Goal: Find contact information: Find contact information

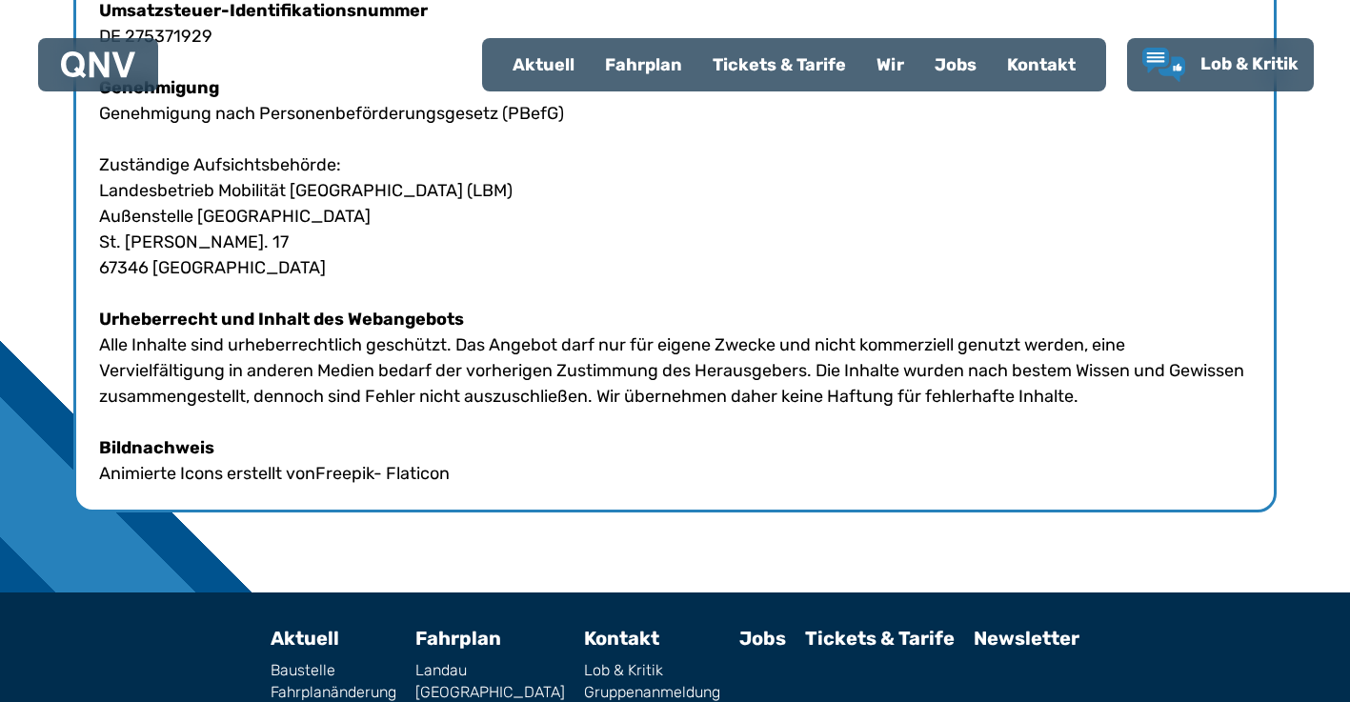
scroll to position [1193, 0]
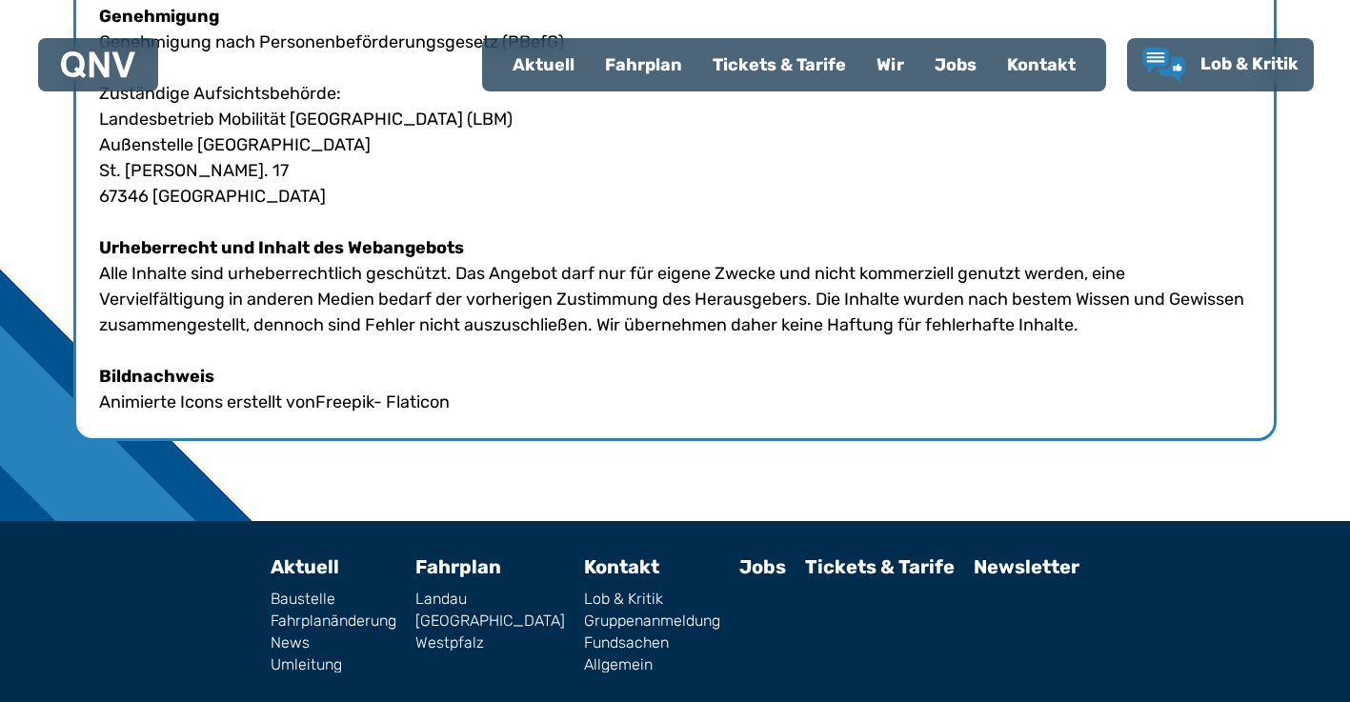
click at [944, 67] on div "Jobs" at bounding box center [955, 65] width 72 height 50
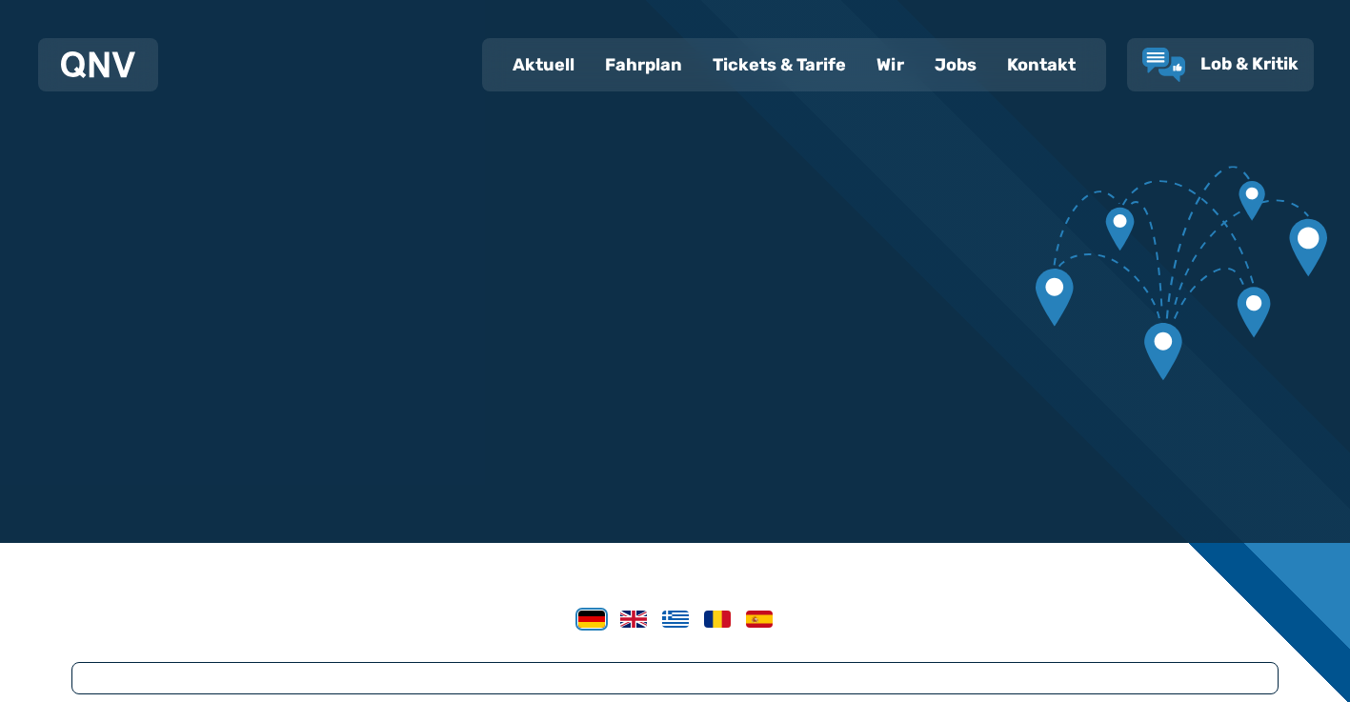
click at [588, 617] on img at bounding box center [591, 619] width 27 height 17
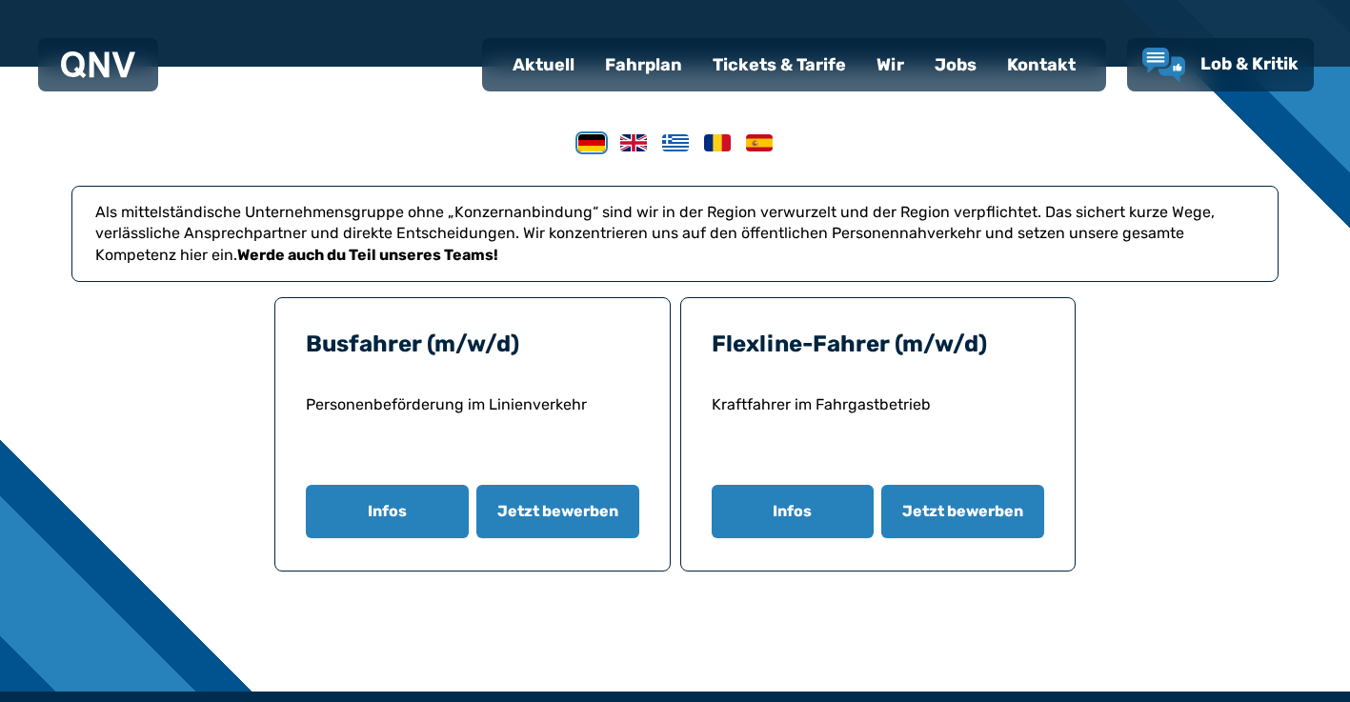
scroll to position [583, 0]
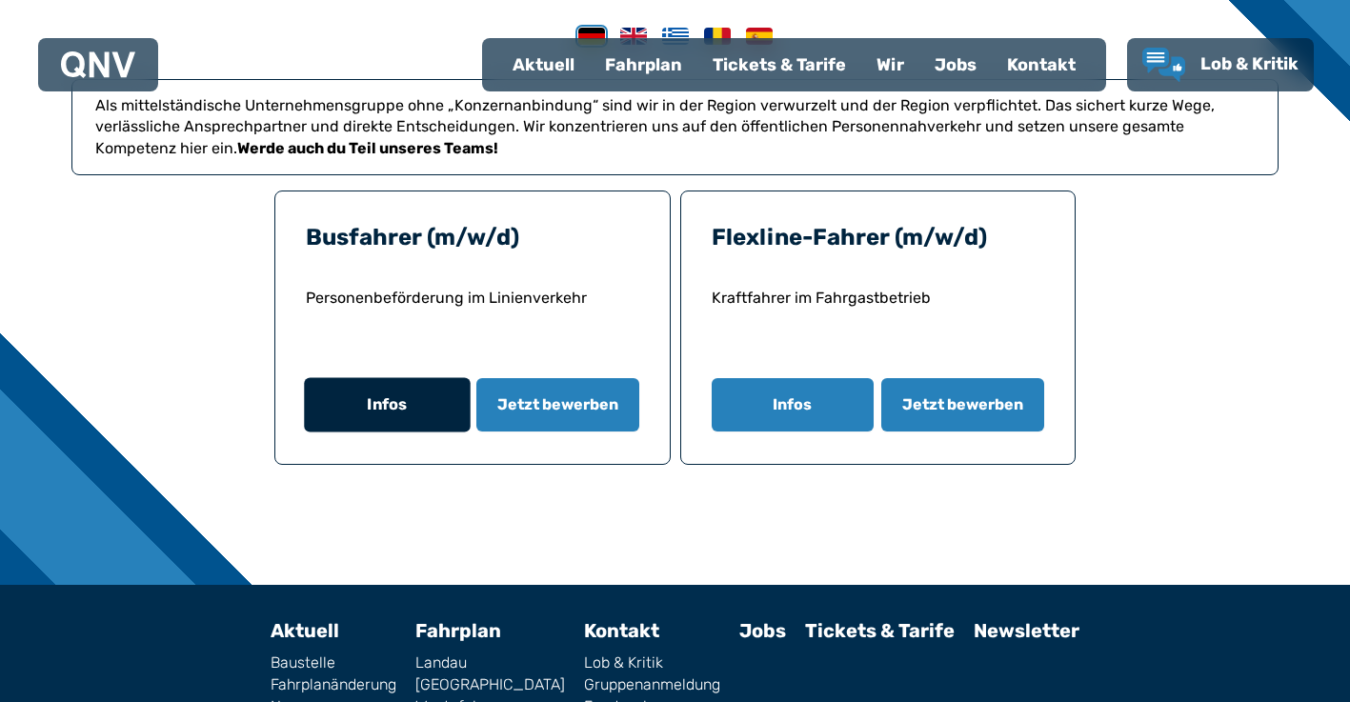
click at [348, 411] on button "Infos" at bounding box center [387, 405] width 166 height 54
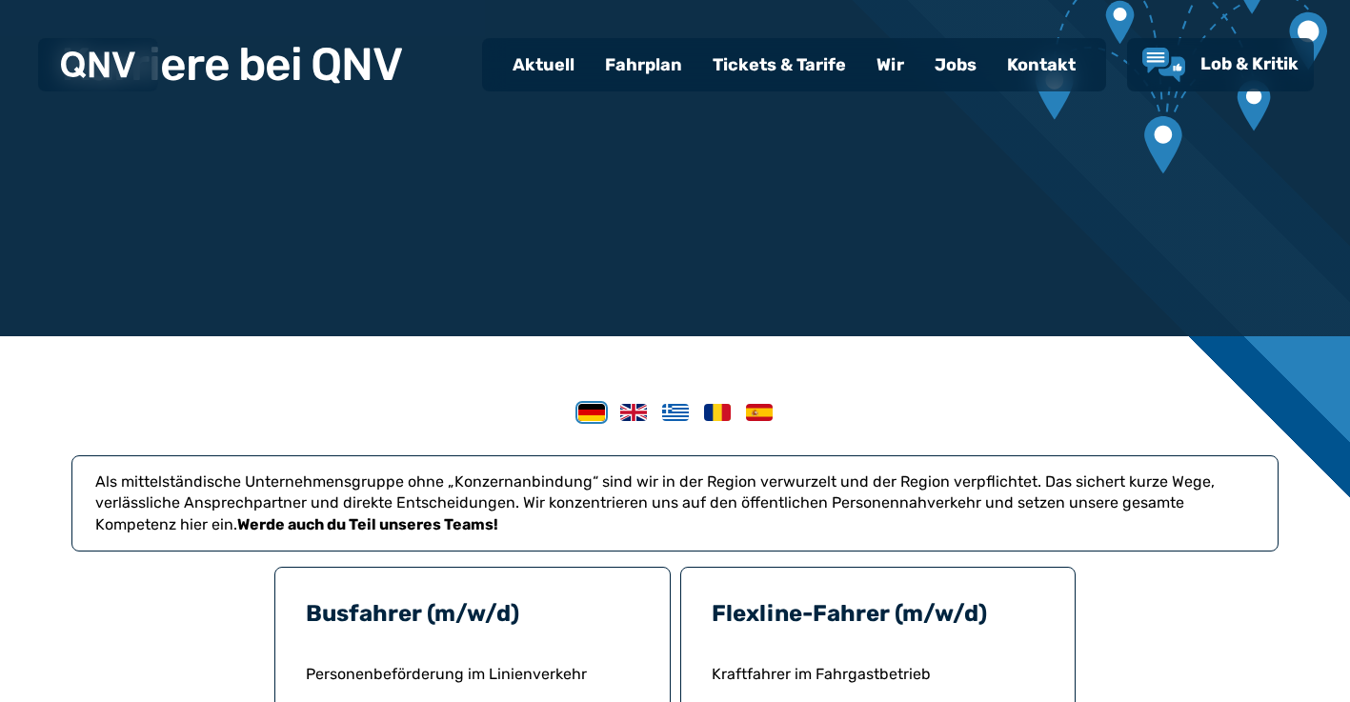
scroll to position [50, 0]
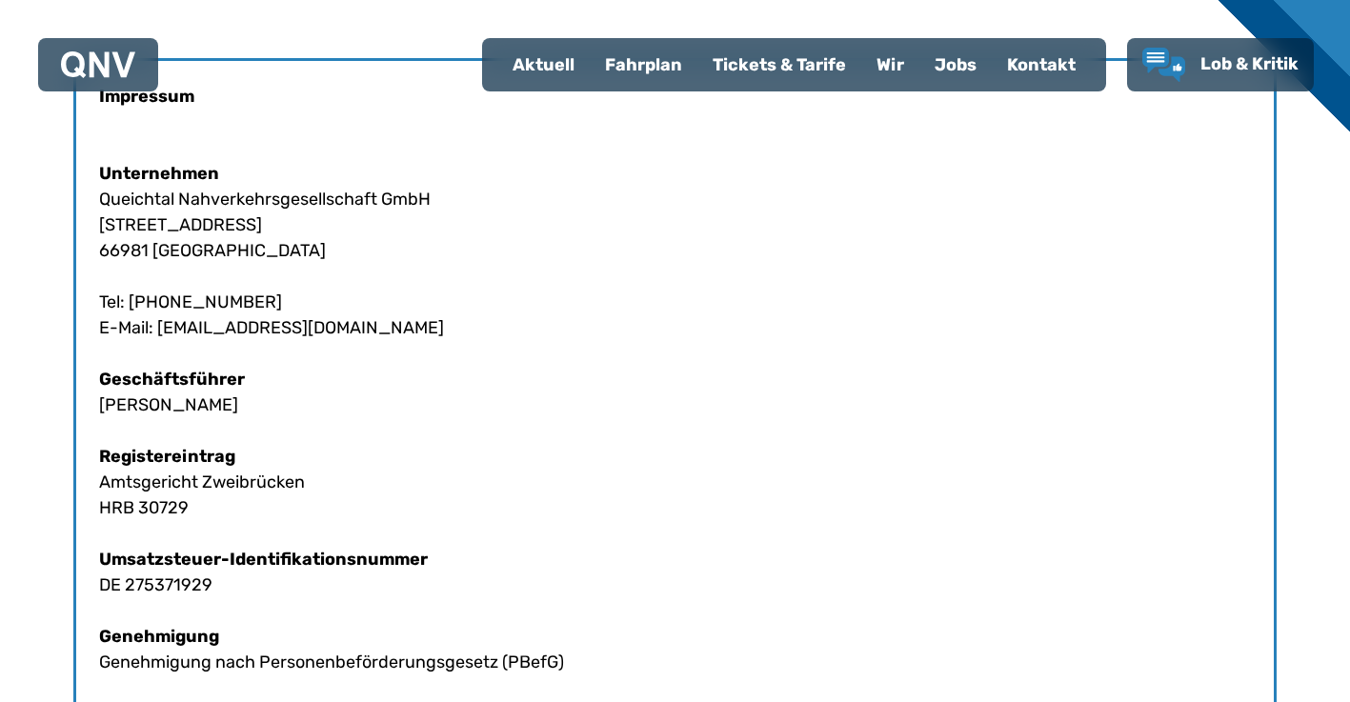
scroll to position [559, 0]
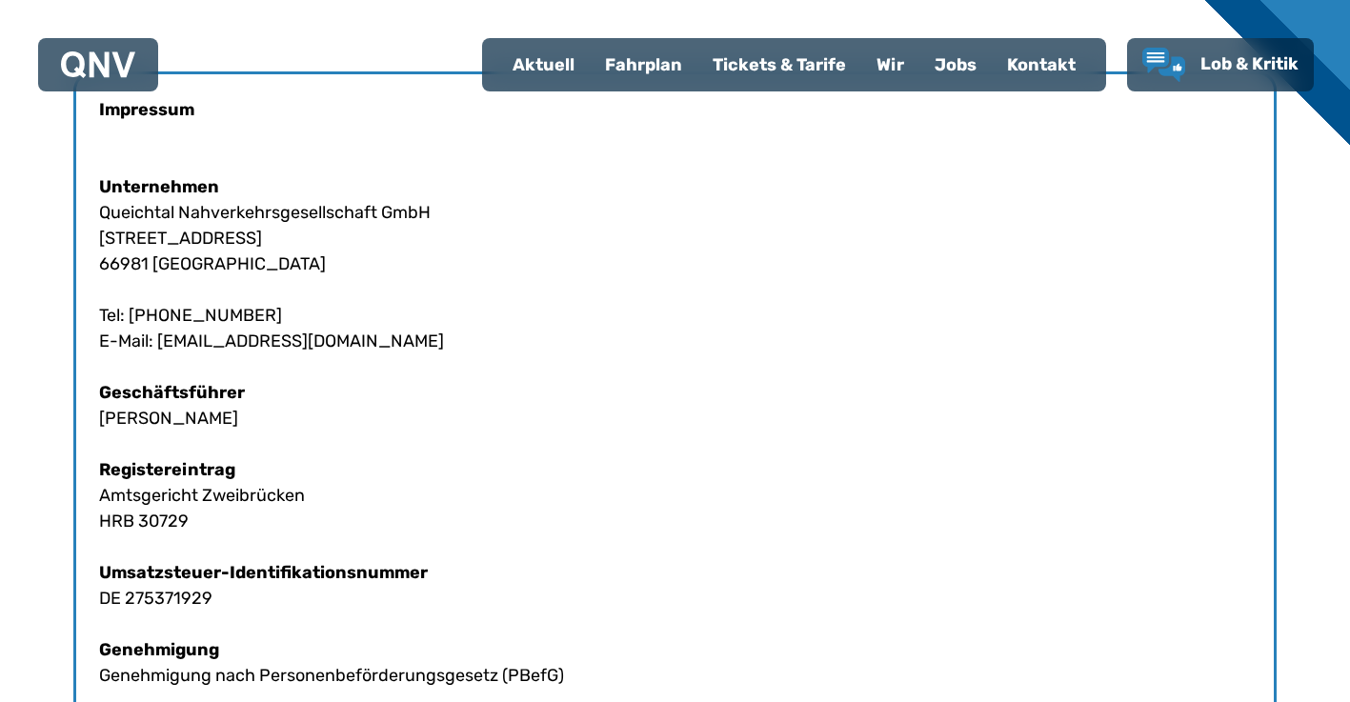
drag, startPoint x: 99, startPoint y: 210, endPoint x: 433, endPoint y: 218, distance: 333.6
click at [433, 218] on div "Impressum Unternehmen Queichtal Nahverkehrsgesellschaft GmbH [STREET_ADDRESS] T…" at bounding box center [674, 572] width 1203 height 1003
copy div "Queichtal Nahverkehrsgesellschaft GmbH"
drag, startPoint x: 100, startPoint y: 235, endPoint x: 258, endPoint y: 237, distance: 158.2
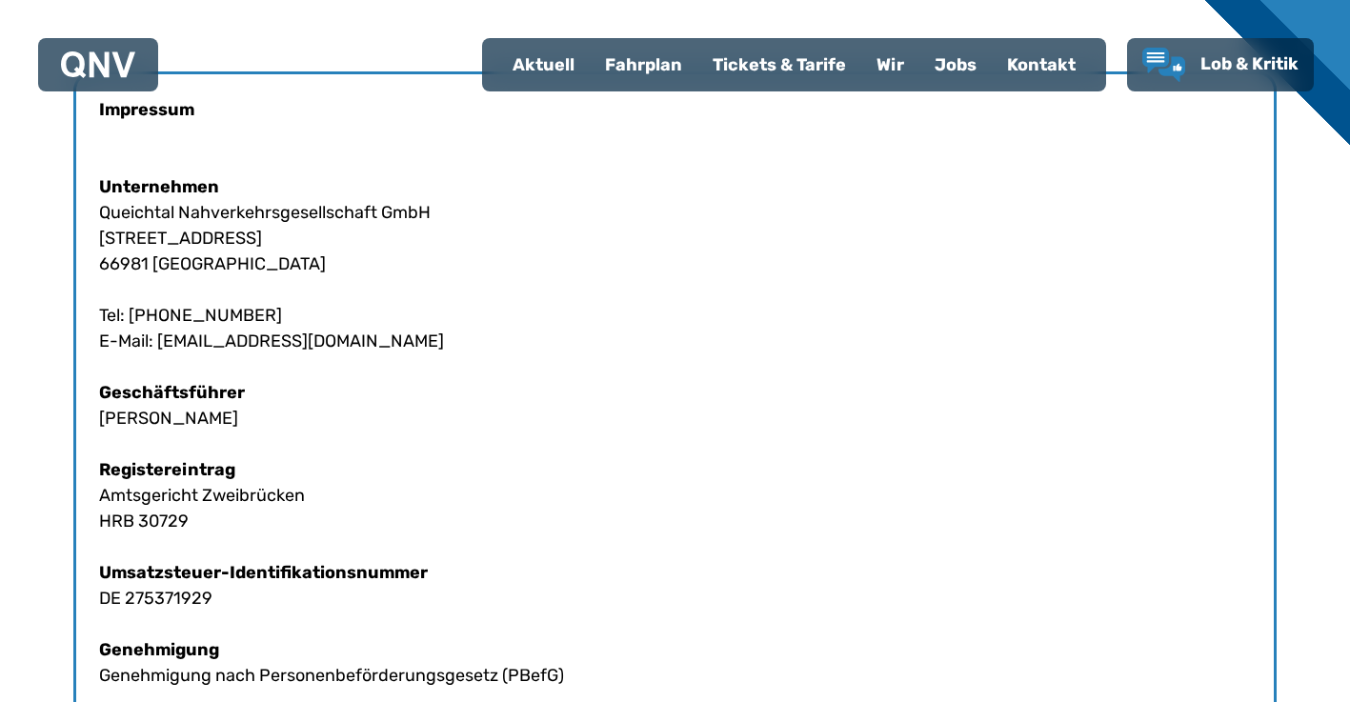
click at [258, 237] on div "Impressum Unternehmen Queichtal Nahverkehrsgesellschaft GmbH [STREET_ADDRESS] T…" at bounding box center [674, 572] width 1203 height 1003
copy div "[STREET_ADDRESS]"
drag, startPoint x: 102, startPoint y: 260, endPoint x: 248, endPoint y: 268, distance: 146.0
click at [248, 268] on div "Impressum Unternehmen Queichtal Nahverkehrsgesellschaft GmbH [STREET_ADDRESS] T…" at bounding box center [674, 572] width 1203 height 1003
copy div "66981 [GEOGRAPHIC_DATA]"
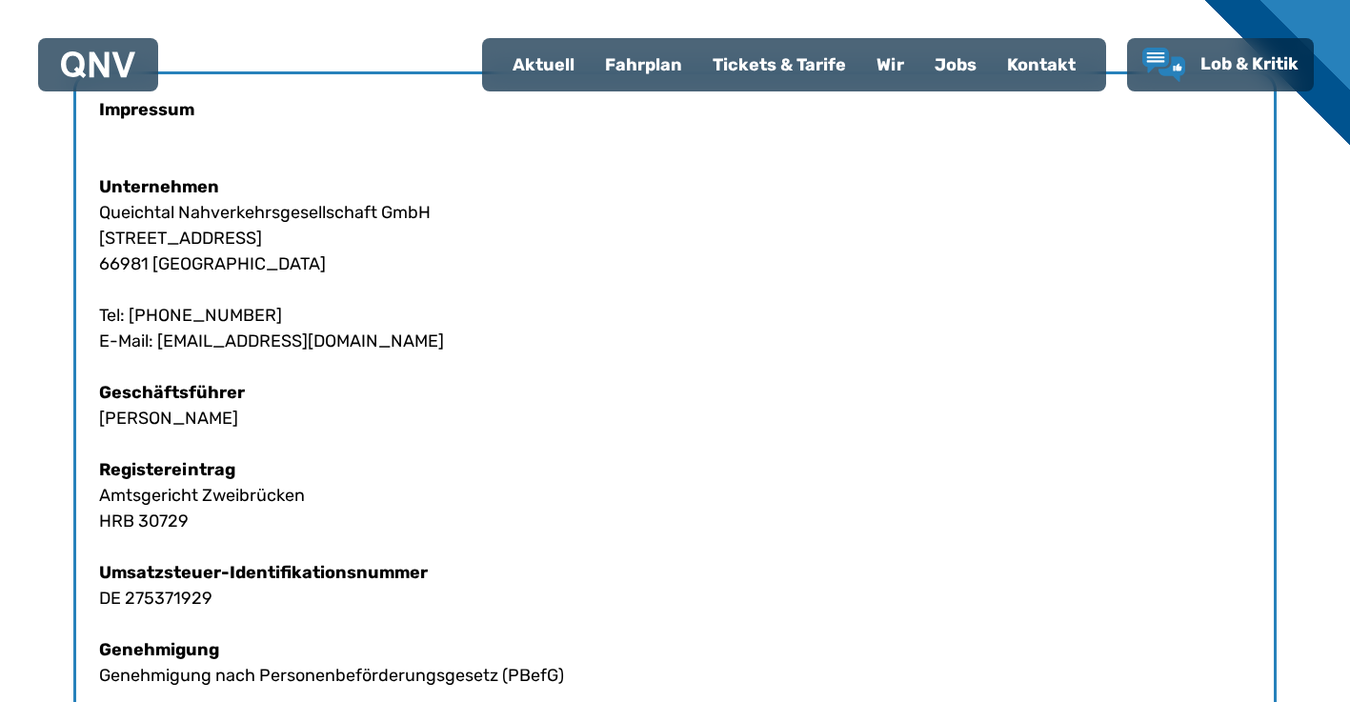
drag, startPoint x: 157, startPoint y: 334, endPoint x: 321, endPoint y: 348, distance: 164.4
click at [321, 348] on div "Impressum Unternehmen Queichtal Nahverkehrsgesellschaft GmbH [STREET_ADDRESS] T…" at bounding box center [674, 572] width 1203 height 1003
copy div "[EMAIL_ADDRESS][DOMAIN_NAME]"
